Goal: Information Seeking & Learning: Learn about a topic

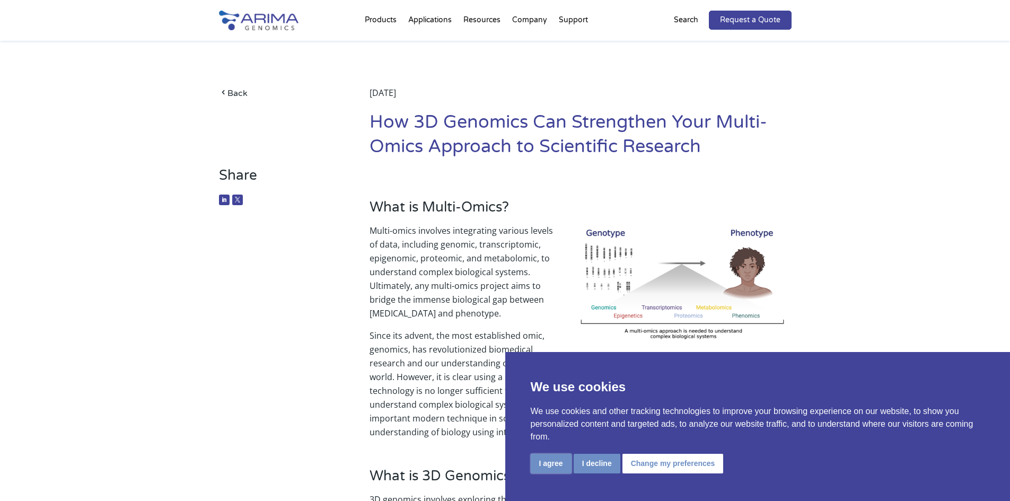
click at [550, 463] on button "I agree" at bounding box center [551, 464] width 41 height 20
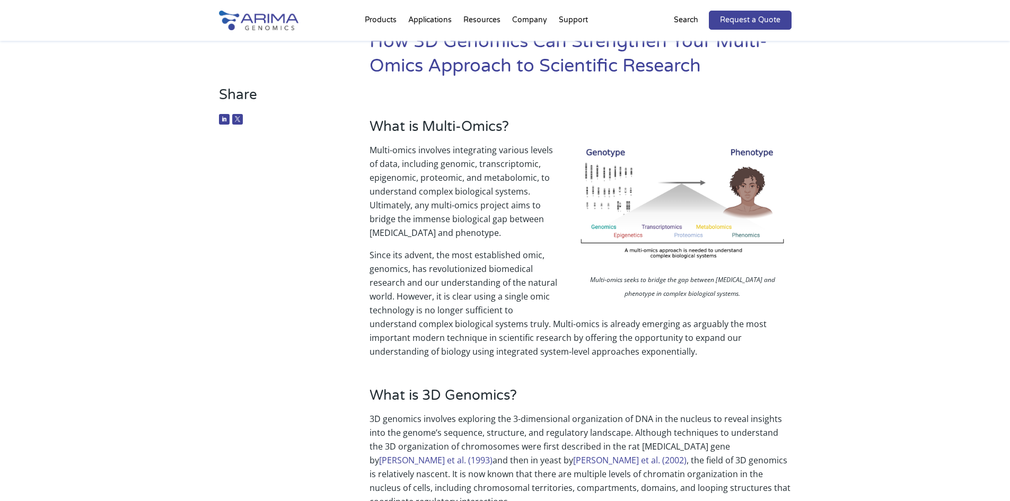
scroll to position [85, 0]
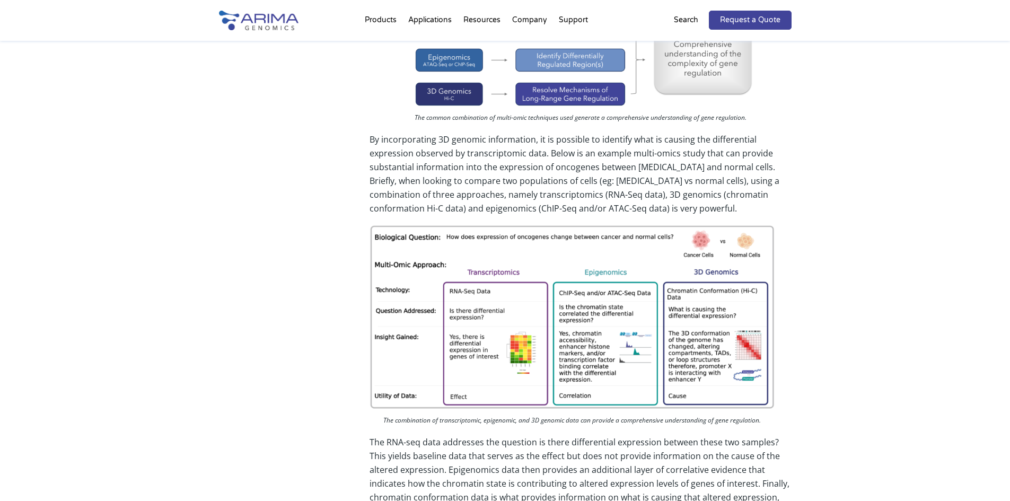
scroll to position [1994, 0]
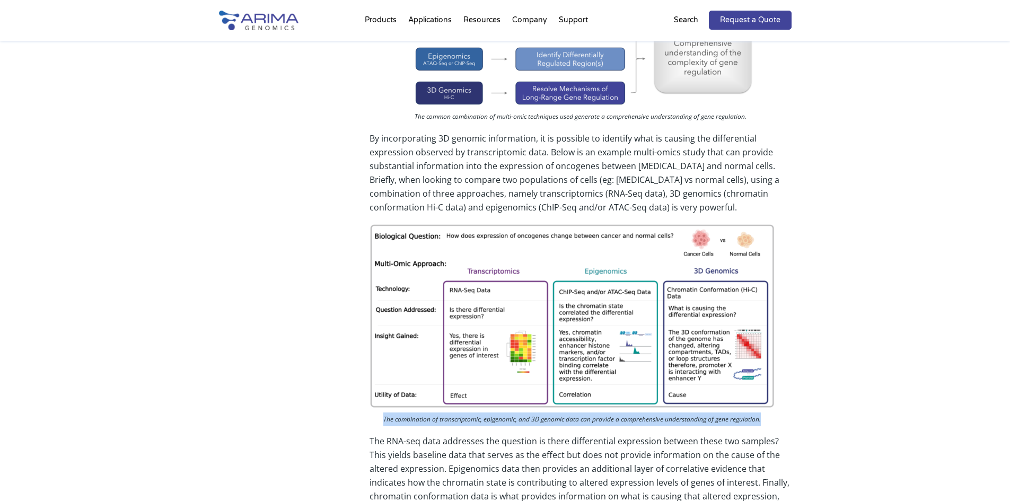
drag, startPoint x: 382, startPoint y: 390, endPoint x: 761, endPoint y: 397, distance: 379.2
click at [761, 412] on p "The combination of transcriptomic, epigenomic, and 3D genomic data can provide …" at bounding box center [572, 420] width 405 height 16
copy p "The combination of transcriptomic, epigenomic, and 3D genomic data can provide …"
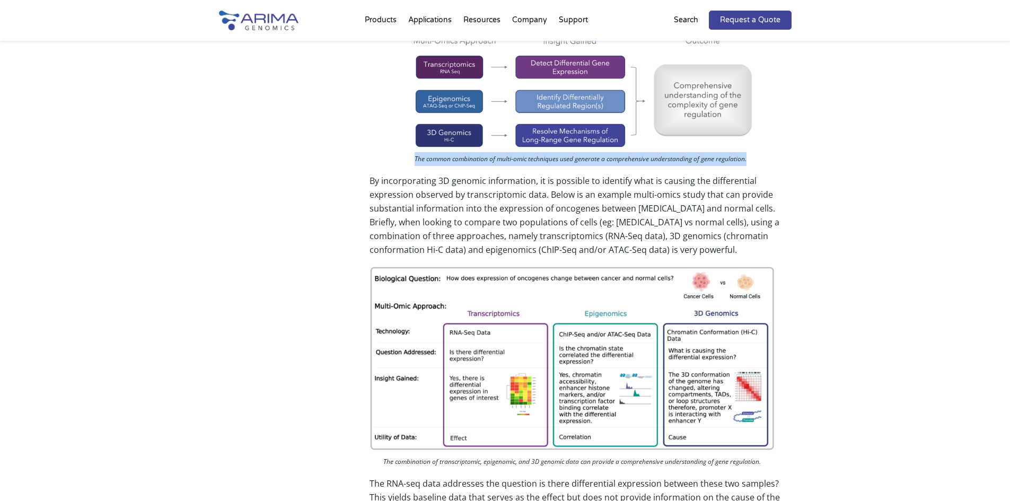
drag, startPoint x: 413, startPoint y: 132, endPoint x: 750, endPoint y: 131, distance: 337.2
click at [750, 152] on p "The common combination of multi-omic techniques used generate a comprehensive u…" at bounding box center [581, 160] width 350 height 16
copy p "The common combination of multi-omic techniques used generate a comprehensive u…"
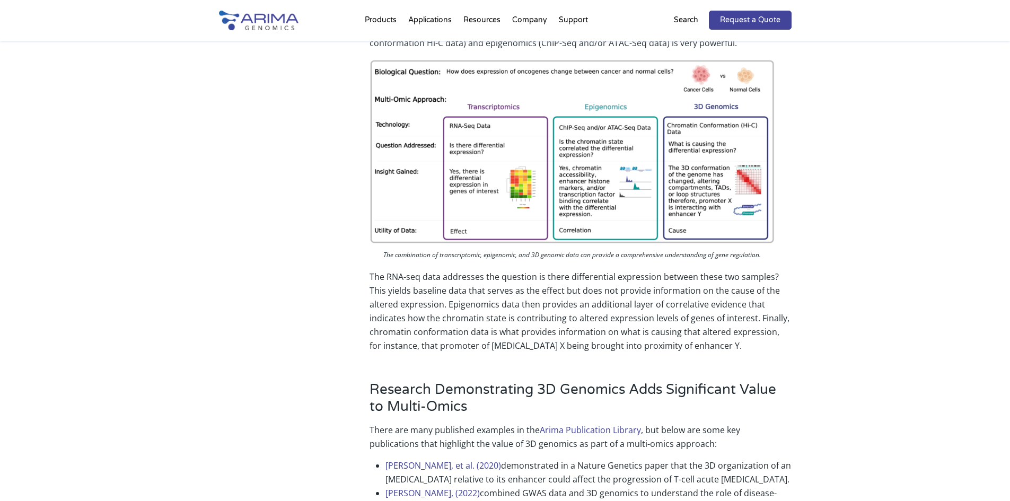
scroll to position [2163, 0]
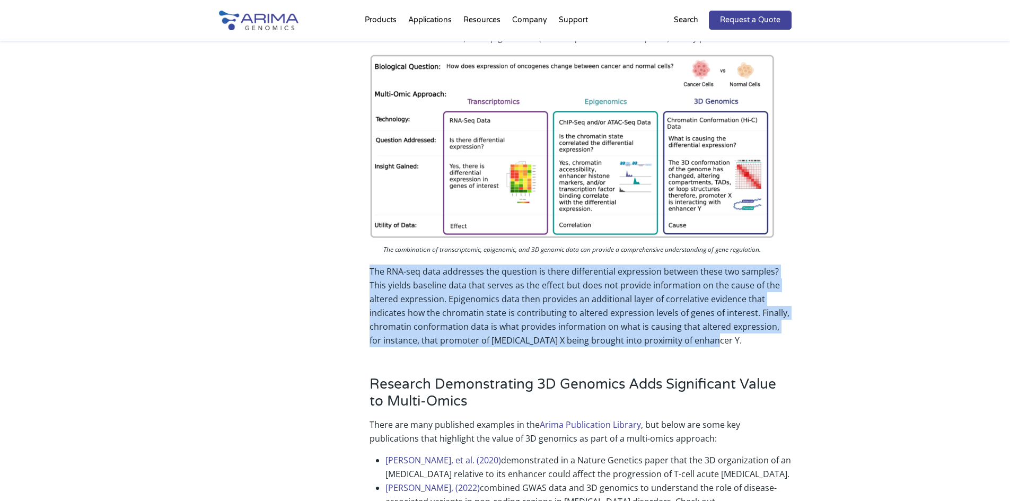
drag, startPoint x: 370, startPoint y: 242, endPoint x: 701, endPoint y: 311, distance: 337.8
click at [701, 311] on p "The RNA-seq data addresses the question is there differential expression betwee…" at bounding box center [581, 306] width 422 height 83
copy p "The RNA-seq data addresses the question is there differential expression betwee…"
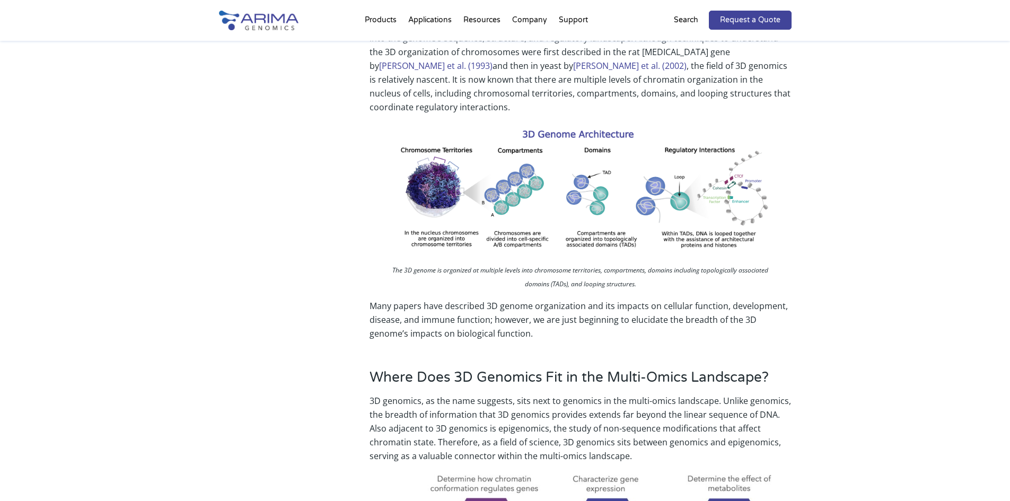
scroll to position [449, 0]
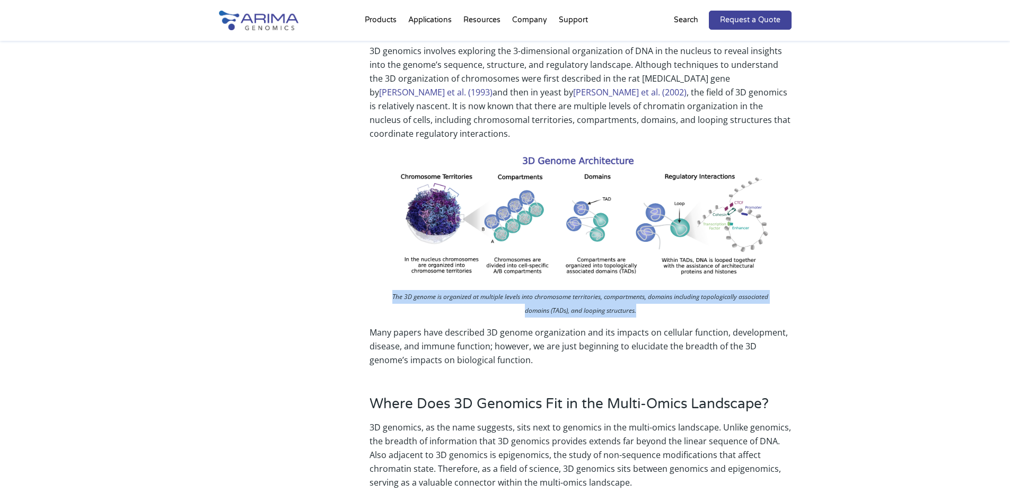
drag, startPoint x: 391, startPoint y: 283, endPoint x: 645, endPoint y: 298, distance: 254.4
click at [645, 298] on p "The 3D genome is organized at multiple levels into chromosome territories, comp…" at bounding box center [580, 305] width 405 height 30
copy p "The 3D genome is organized at multiple levels into chromosome territories, comp…"
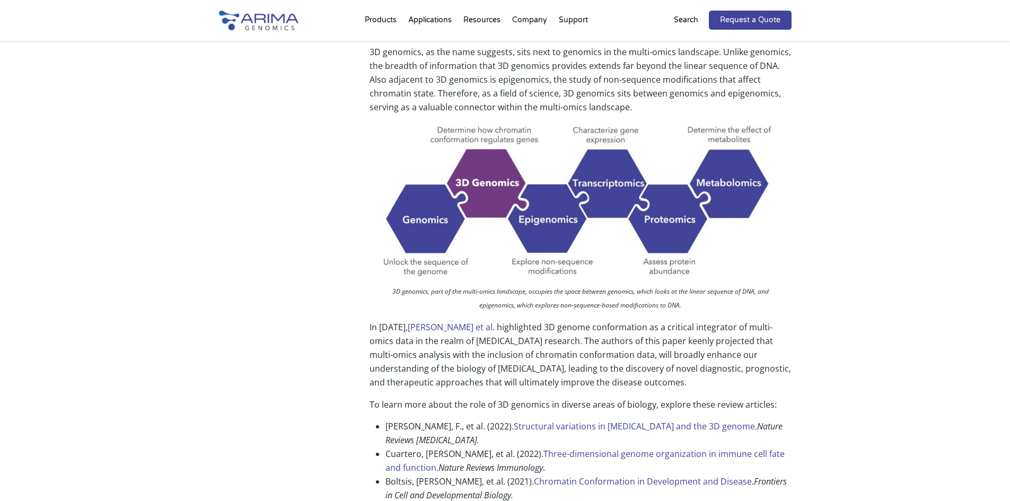
scroll to position [830, 0]
